Goal: Transaction & Acquisition: Purchase product/service

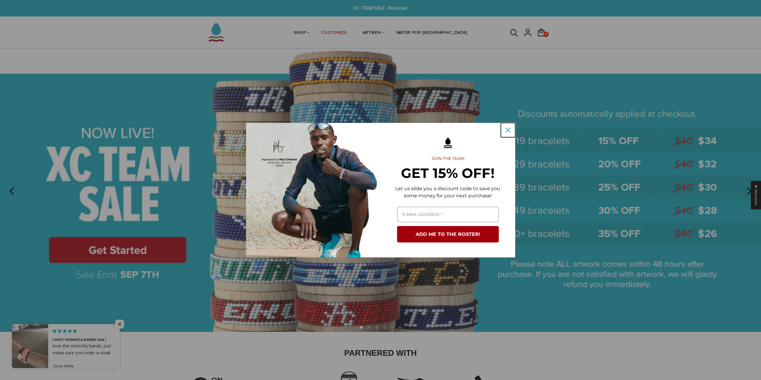
click at [509, 130] on icon "close icon" at bounding box center [507, 130] width 5 height 5
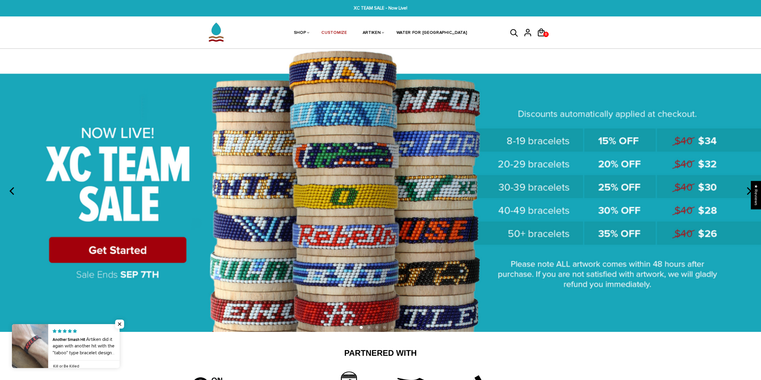
click at [124, 323] on img at bounding box center [380, 190] width 761 height 283
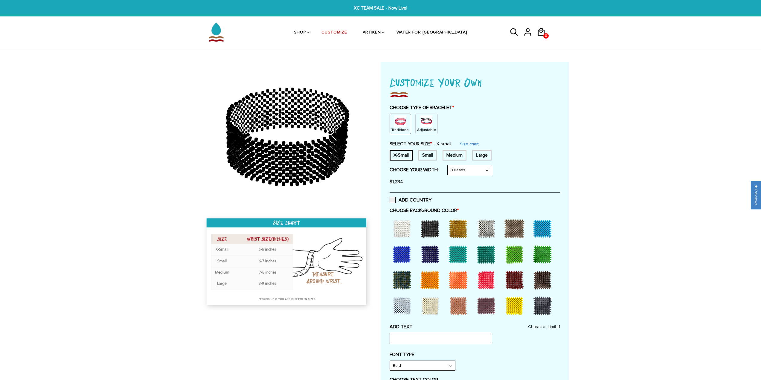
click at [401, 124] on img at bounding box center [400, 121] width 12 height 12
click at [525, 33] on icon at bounding box center [528, 34] width 6 height 2
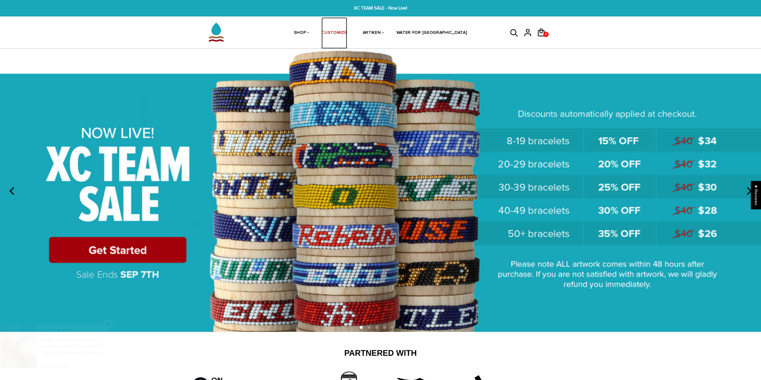
click at [347, 34] on link "CUSTOMIZE" at bounding box center [333, 33] width 25 height 32
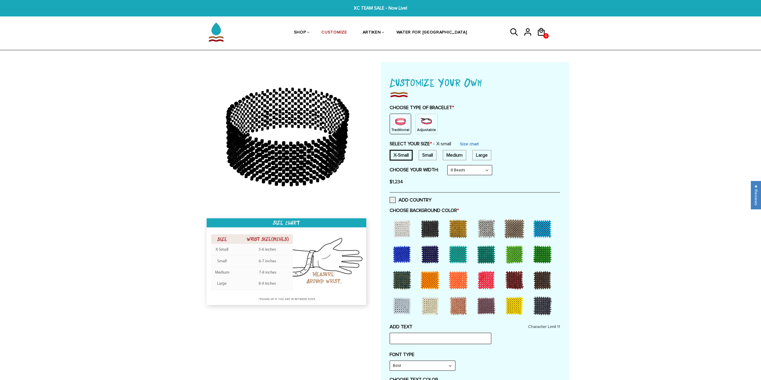
click at [428, 154] on div "Small" at bounding box center [427, 155] width 19 height 11
click at [465, 169] on select "8 Beads 6 Beads 10 Beads" at bounding box center [469, 170] width 44 height 10
click at [449, 165] on select "8 Beads 6 Beads 10 Beads" at bounding box center [469, 170] width 44 height 10
click at [466, 168] on select "8 Beads 6 Beads 10 Beads" at bounding box center [469, 170] width 44 height 10
select select "6-beads"
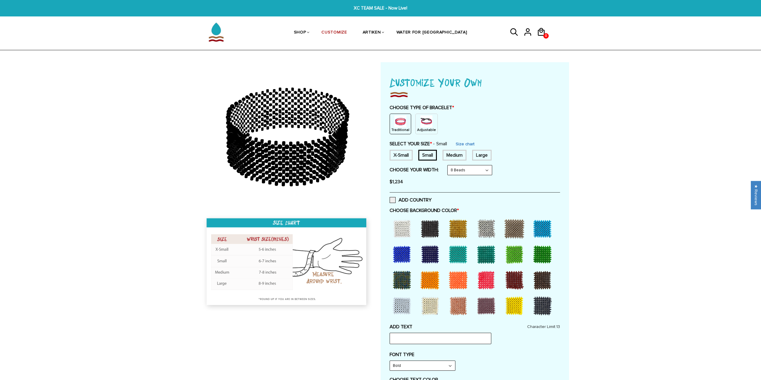
click at [449, 165] on select "8 Beads 6 Beads 10 Beads" at bounding box center [469, 170] width 44 height 10
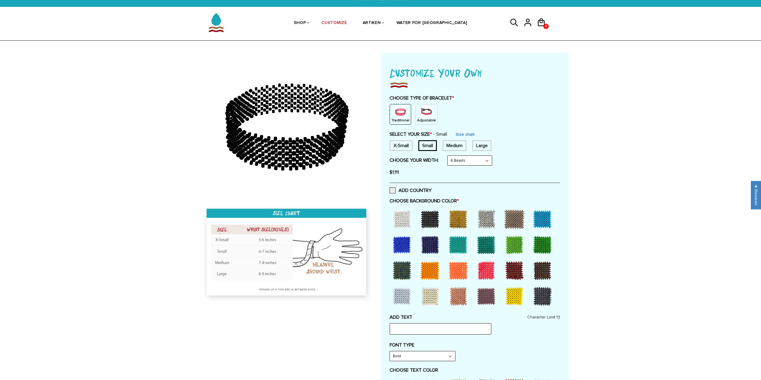
scroll to position [30, 0]
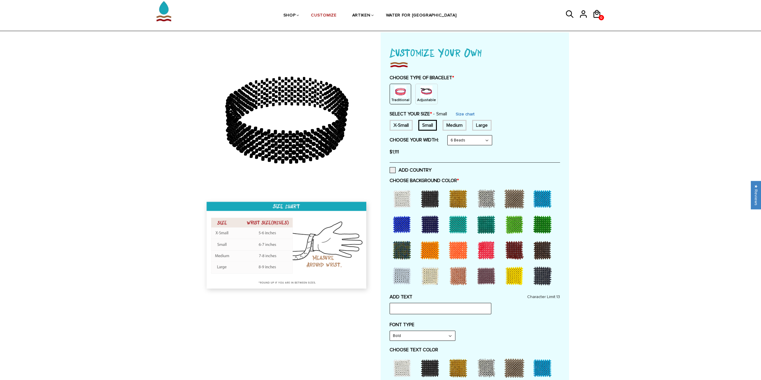
click at [406, 226] on div at bounding box center [402, 225] width 24 height 24
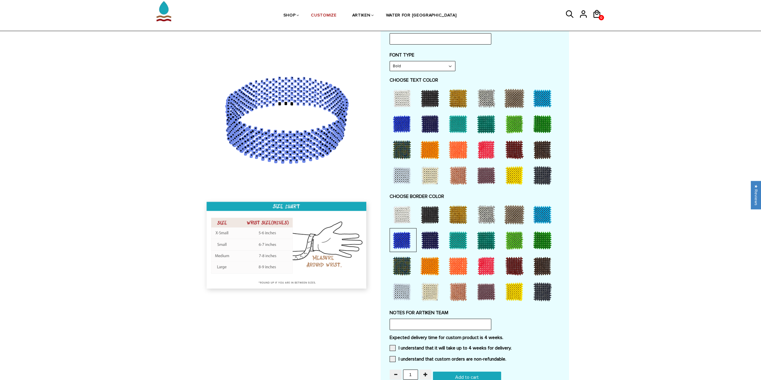
scroll to position [269, 0]
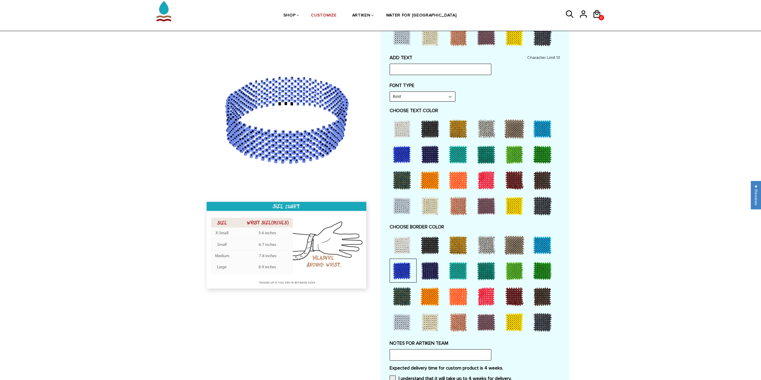
click at [402, 244] on div at bounding box center [402, 245] width 24 height 24
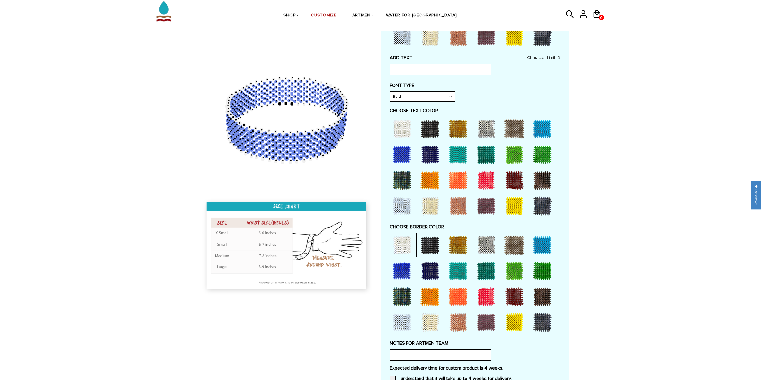
click at [405, 267] on div at bounding box center [402, 271] width 24 height 24
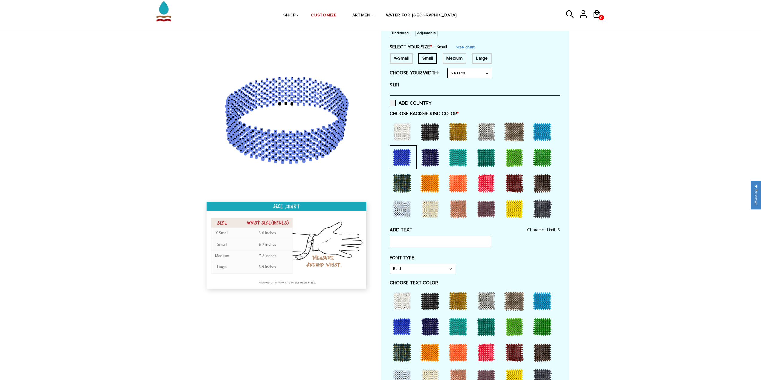
scroll to position [60, 0]
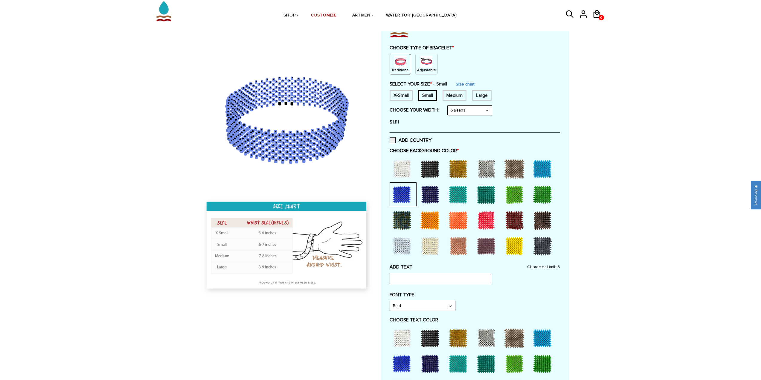
click at [487, 172] on div at bounding box center [486, 169] width 24 height 24
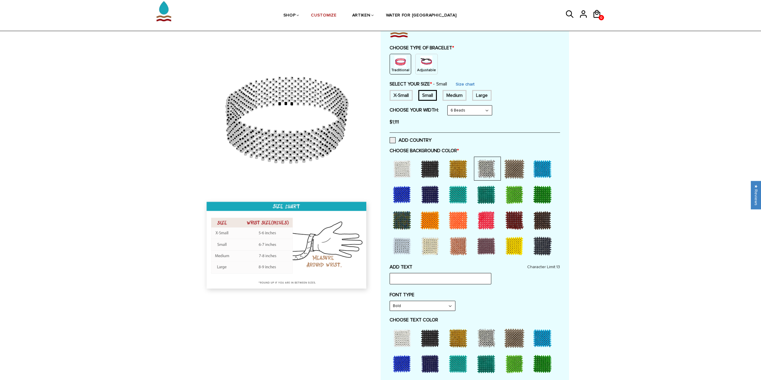
click at [405, 169] on div at bounding box center [402, 169] width 24 height 24
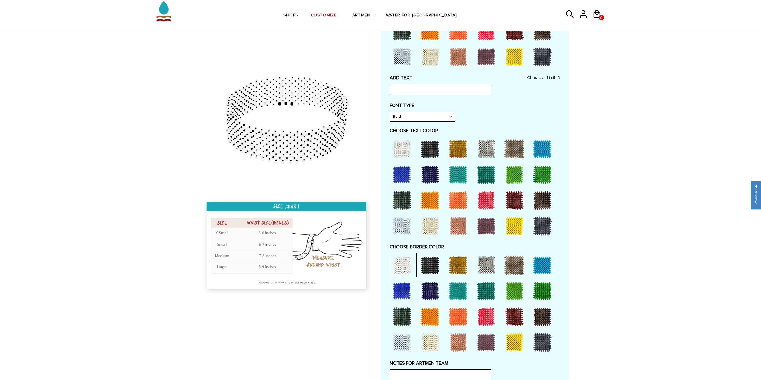
scroll to position [269, 0]
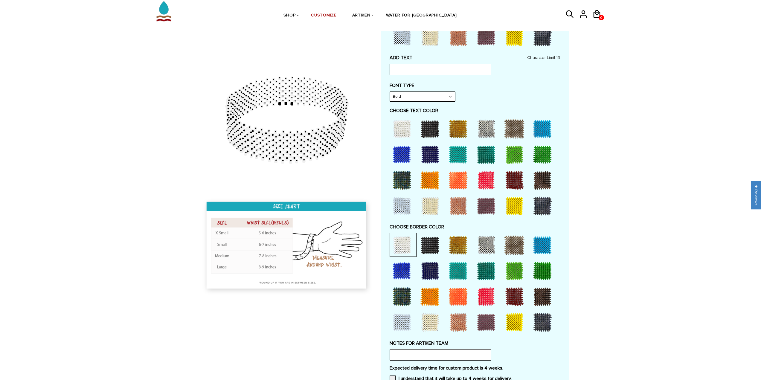
click at [399, 276] on div at bounding box center [402, 271] width 24 height 24
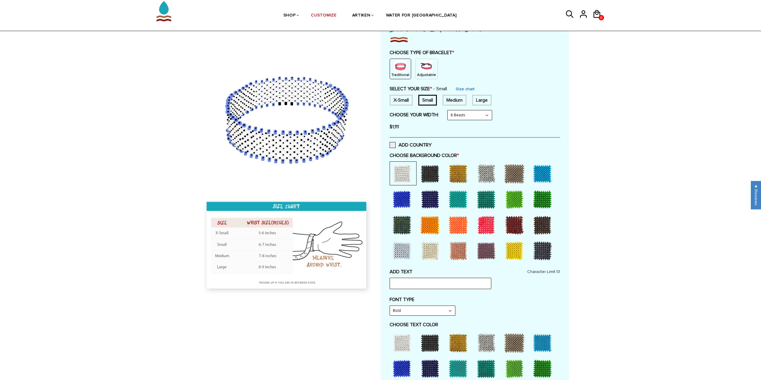
scroll to position [60, 0]
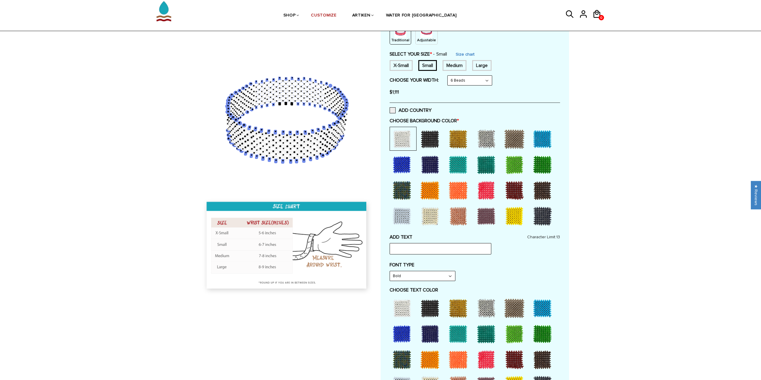
click at [399, 163] on div at bounding box center [402, 165] width 24 height 24
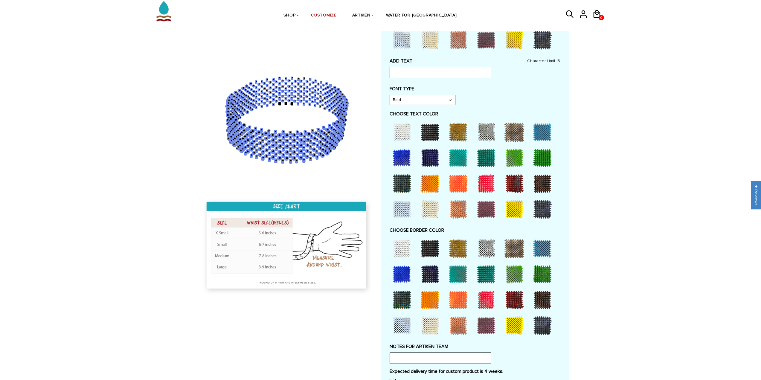
scroll to position [269, 0]
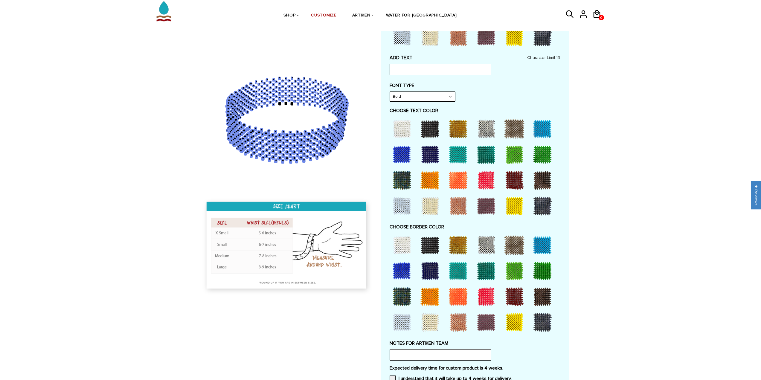
click at [427, 251] on div at bounding box center [430, 245] width 24 height 24
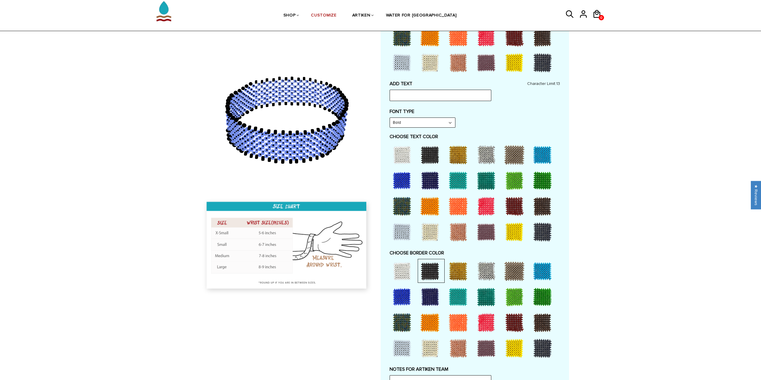
scroll to position [239, 0]
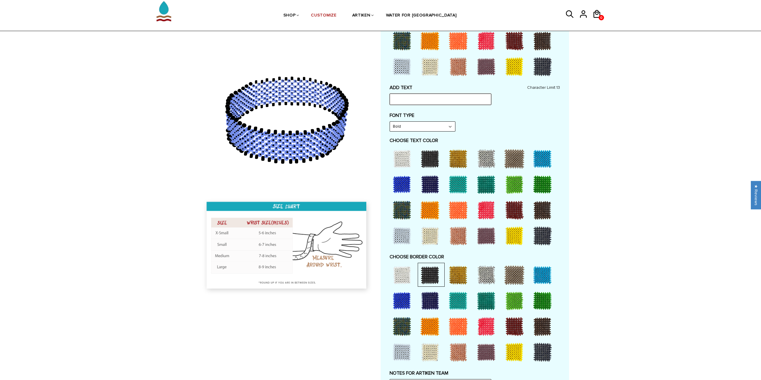
click at [417, 100] on input "text" at bounding box center [440, 99] width 102 height 11
click at [404, 100] on input "FRESLEGS" at bounding box center [440, 99] width 102 height 11
type input "FRESHLEGS"
click at [438, 116] on label "FONT TYPE" at bounding box center [474, 115] width 170 height 6
click at [399, 233] on div at bounding box center [402, 236] width 24 height 24
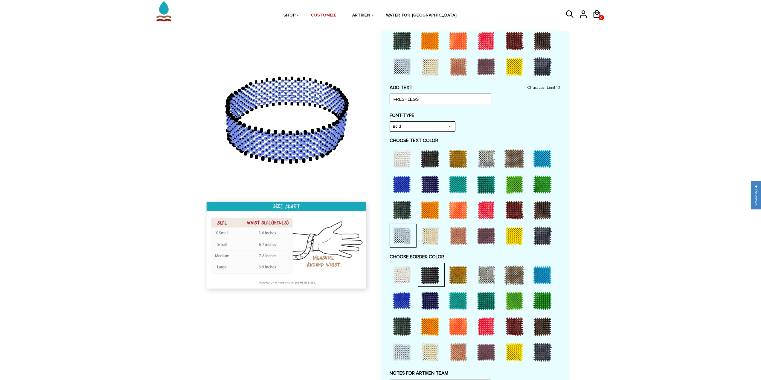
click at [405, 157] on div at bounding box center [402, 159] width 24 height 24
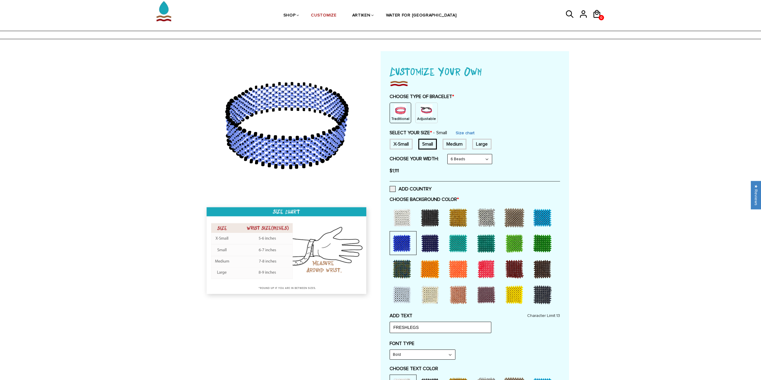
scroll to position [0, 0]
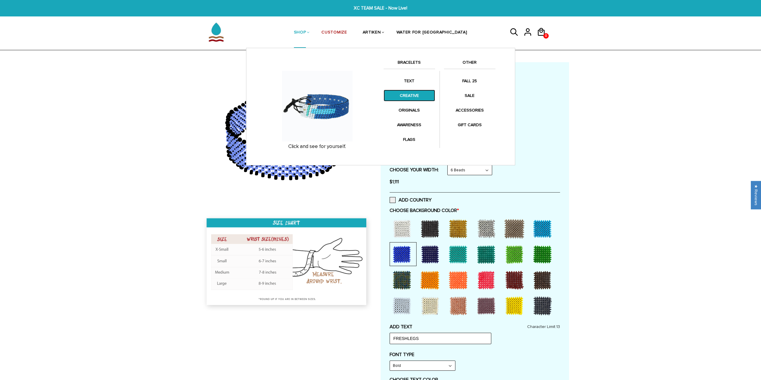
click at [414, 99] on link "CREATIVE" at bounding box center [409, 96] width 51 height 12
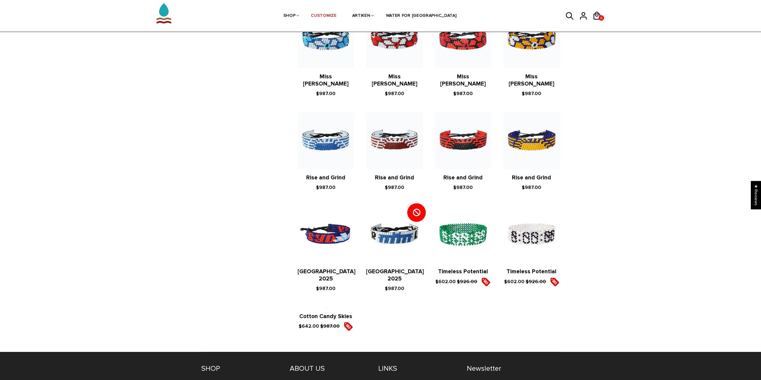
scroll to position [478, 0]
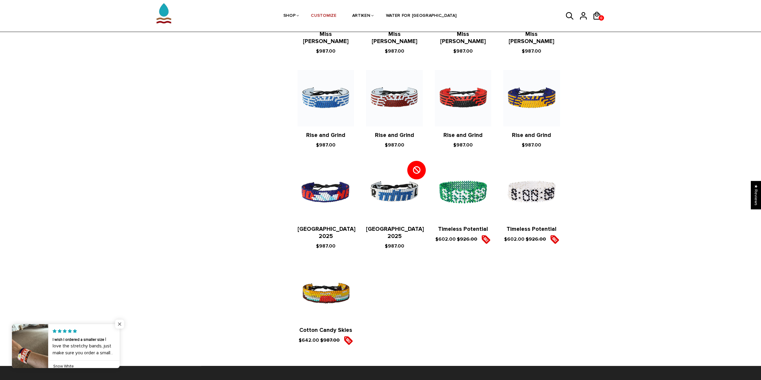
click at [119, 325] on span "Close popup widget" at bounding box center [119, 324] width 9 height 9
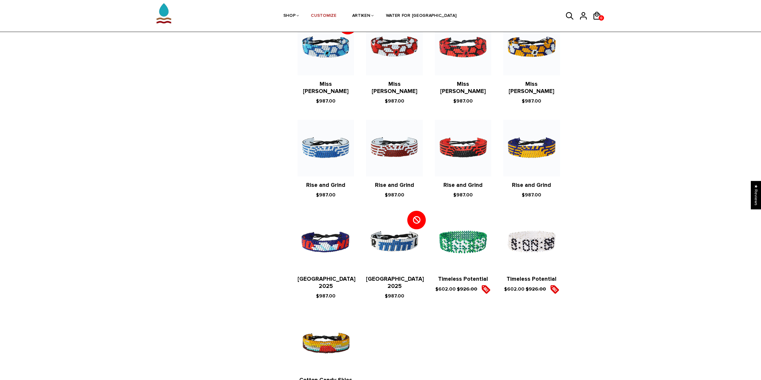
scroll to position [389, 0]
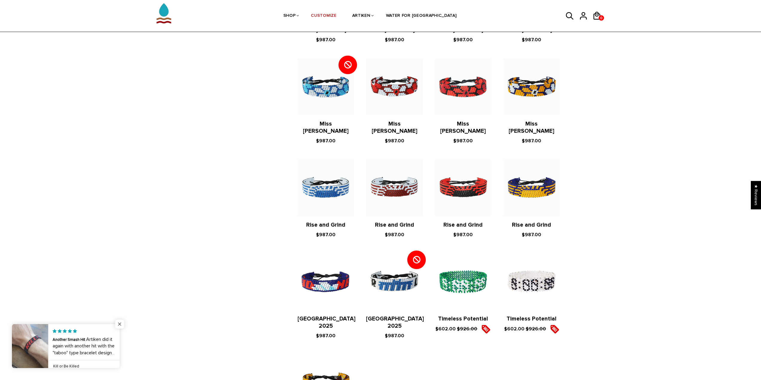
click at [121, 322] on span "Close popup widget" at bounding box center [119, 324] width 9 height 9
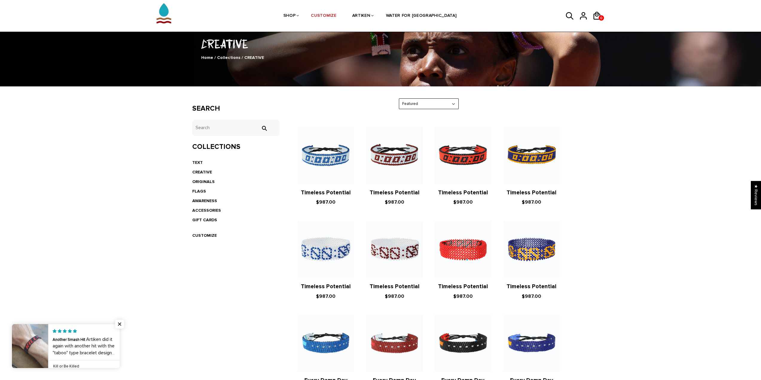
scroll to position [30, 0]
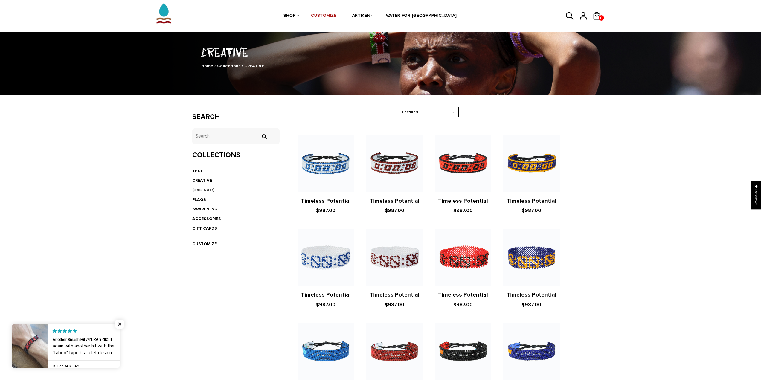
click at [207, 190] on link "ORIGINALS" at bounding box center [203, 189] width 22 height 5
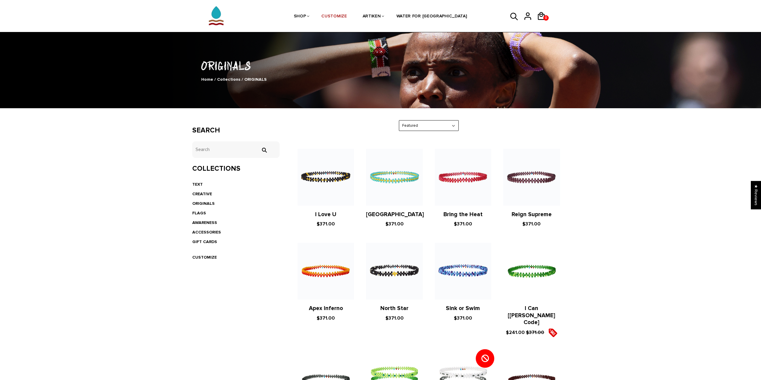
scroll to position [90, 0]
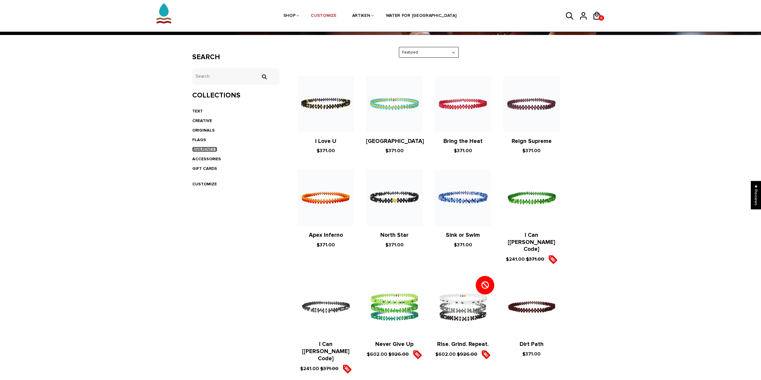
click at [211, 151] on link "AWARENESS" at bounding box center [204, 149] width 25 height 5
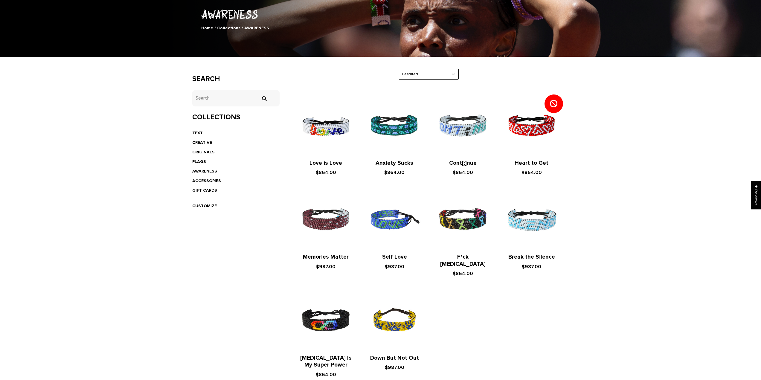
scroll to position [90, 0]
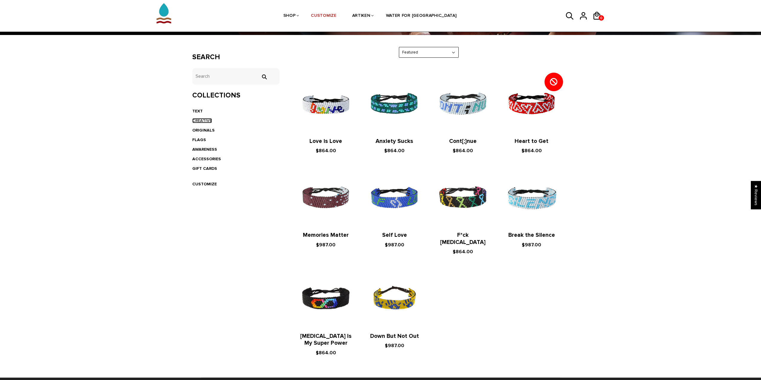
click at [207, 120] on link "CREATIVE" at bounding box center [202, 120] width 20 height 5
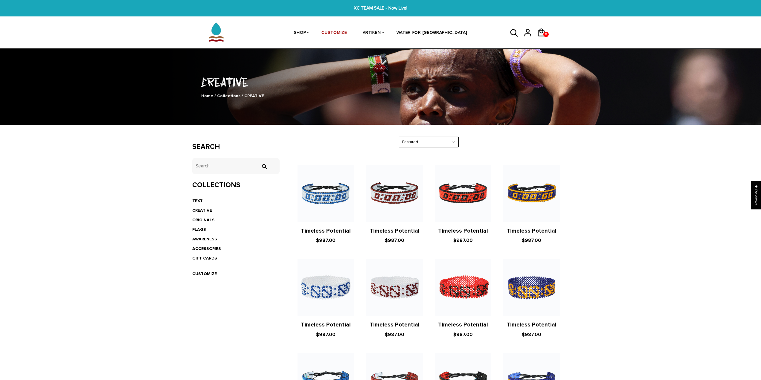
click at [198, 196] on li "TEXT" at bounding box center [236, 201] width 88 height 10
click at [197, 197] on li "TEXT" at bounding box center [236, 201] width 88 height 10
click at [198, 198] on link "TEXT" at bounding box center [197, 200] width 10 height 5
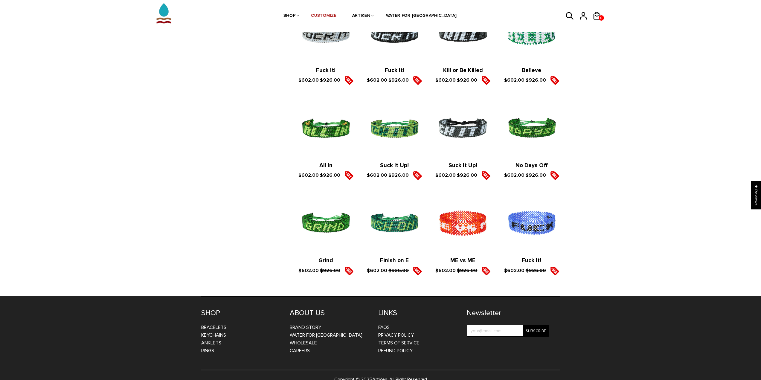
scroll to position [830, 0]
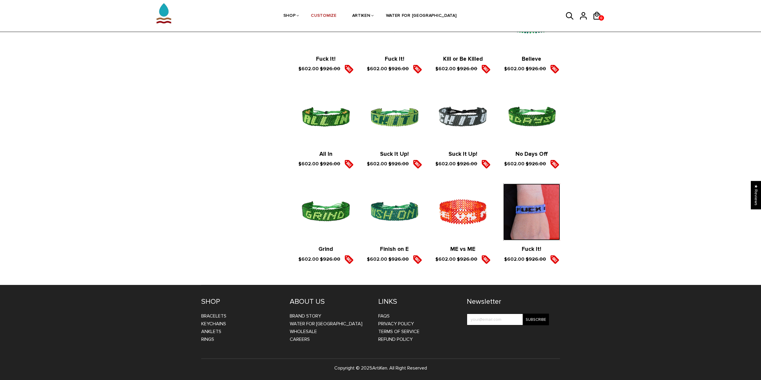
click at [525, 224] on img at bounding box center [531, 212] width 56 height 56
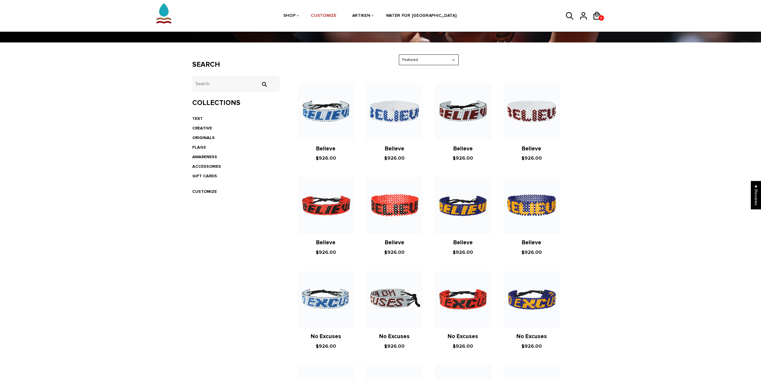
scroll to position [53, 0]
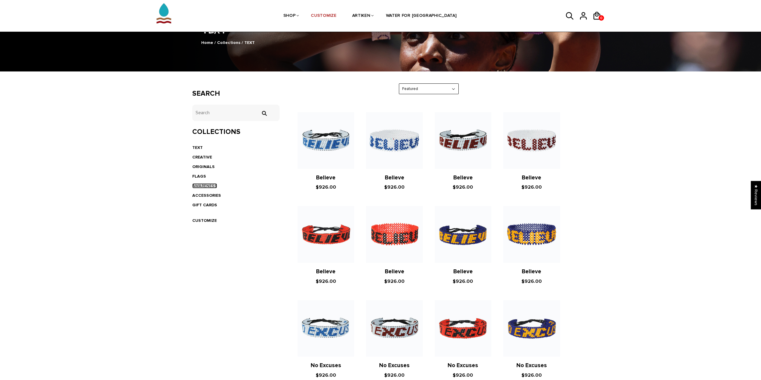
click at [209, 187] on link "AWARENESS" at bounding box center [204, 185] width 25 height 5
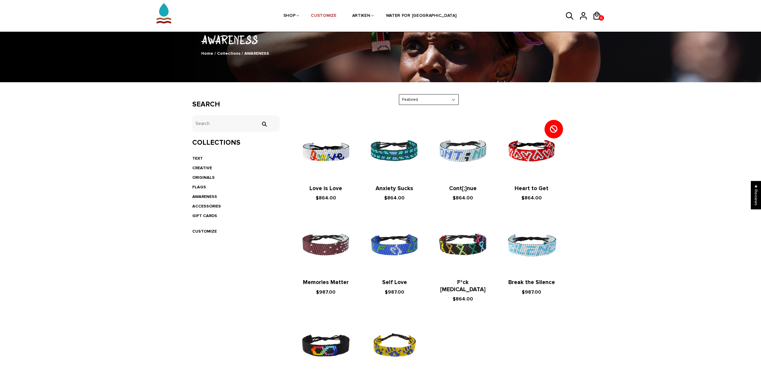
scroll to position [30, 0]
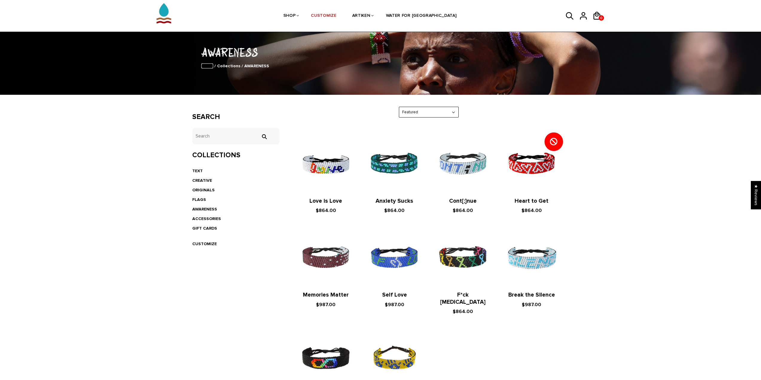
click at [206, 64] on link "Home" at bounding box center [207, 65] width 12 height 5
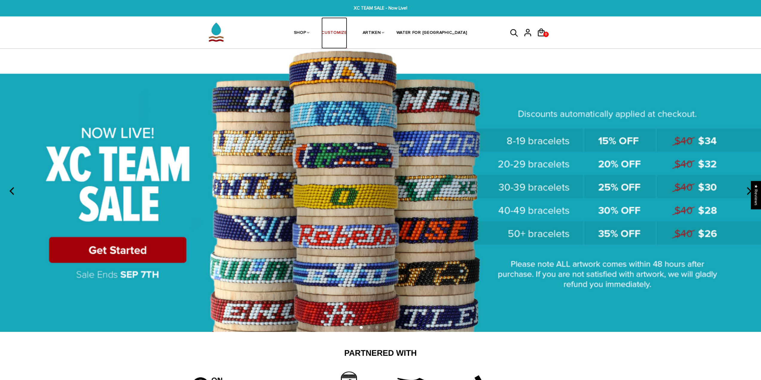
click at [347, 33] on link "CUSTOMIZE" at bounding box center [333, 33] width 25 height 32
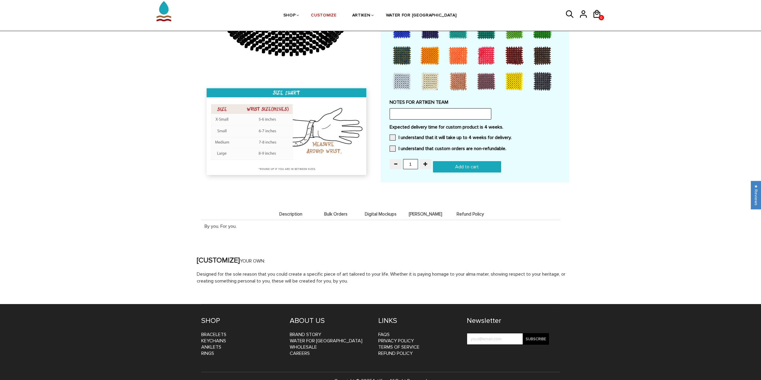
scroll to position [522, 0]
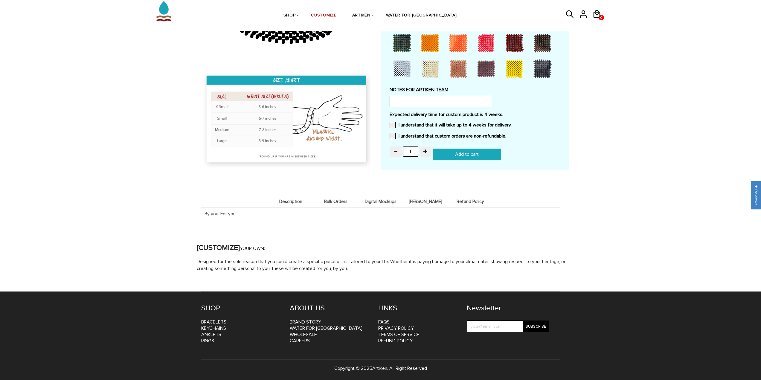
click at [296, 204] on li "Description" at bounding box center [290, 201] width 45 height 12
click at [337, 204] on li "Bulk Orders" at bounding box center [335, 201] width 45 height 12
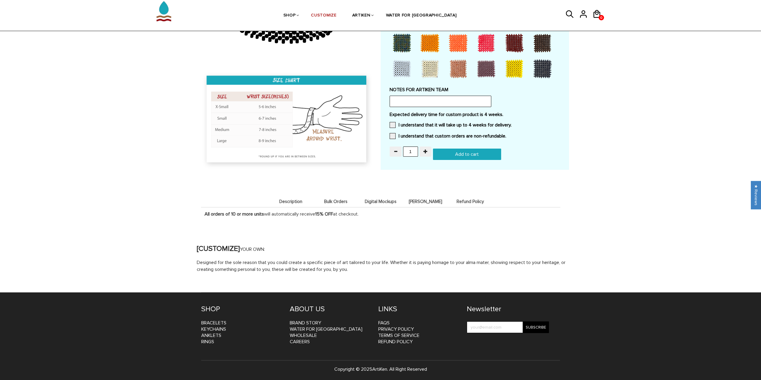
click at [371, 203] on span "Digital Mockups" at bounding box center [381, 201] width 42 height 5
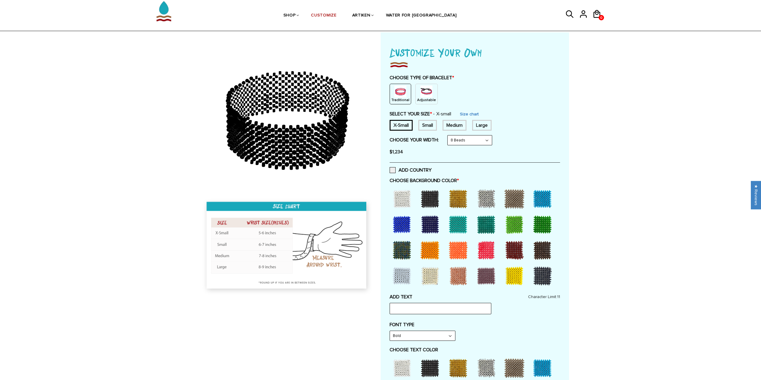
scroll to position [0, 0]
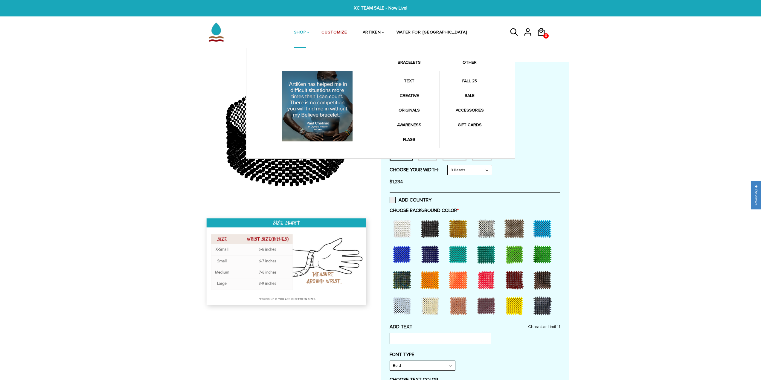
click at [306, 37] on link "SHOP" at bounding box center [300, 32] width 12 height 31
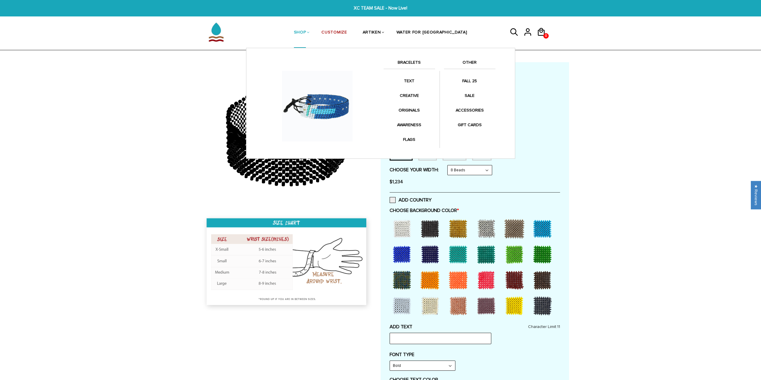
click at [306, 29] on link "SHOP" at bounding box center [300, 32] width 12 height 31
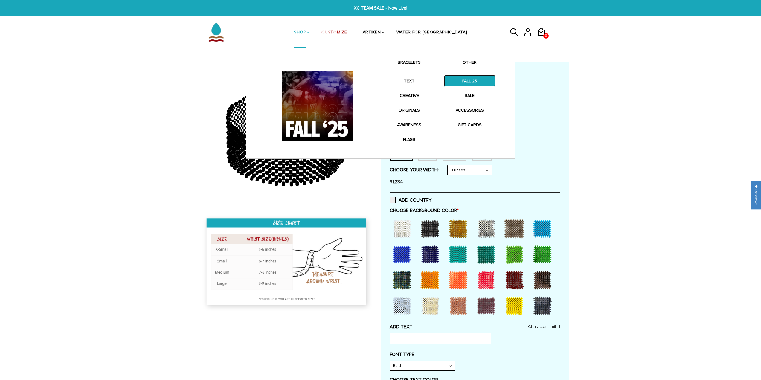
click at [471, 83] on link "FALL 25" at bounding box center [469, 81] width 51 height 12
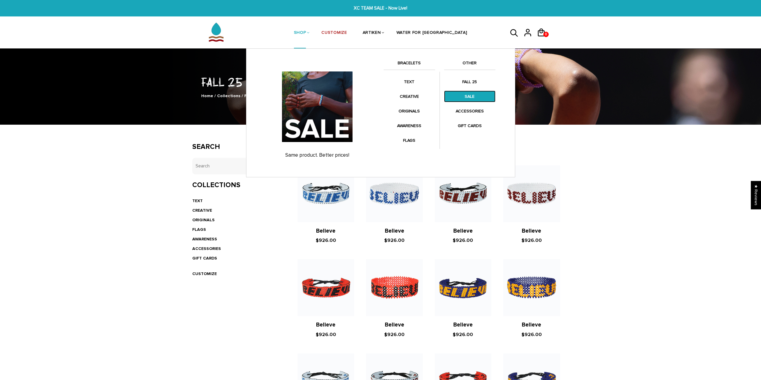
click at [466, 98] on link "SALE" at bounding box center [469, 97] width 51 height 12
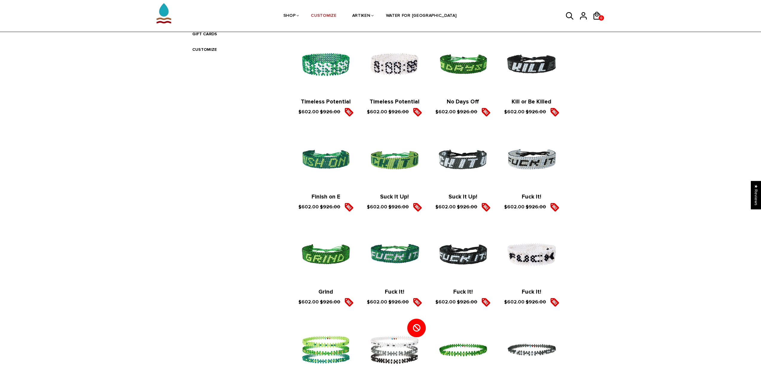
scroll to position [229, 0]
